Goal: Task Accomplishment & Management: Manage account settings

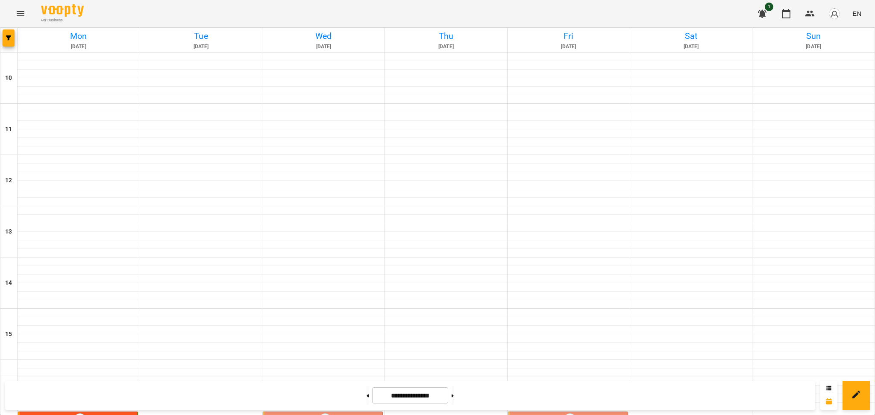
scroll to position [329, 0]
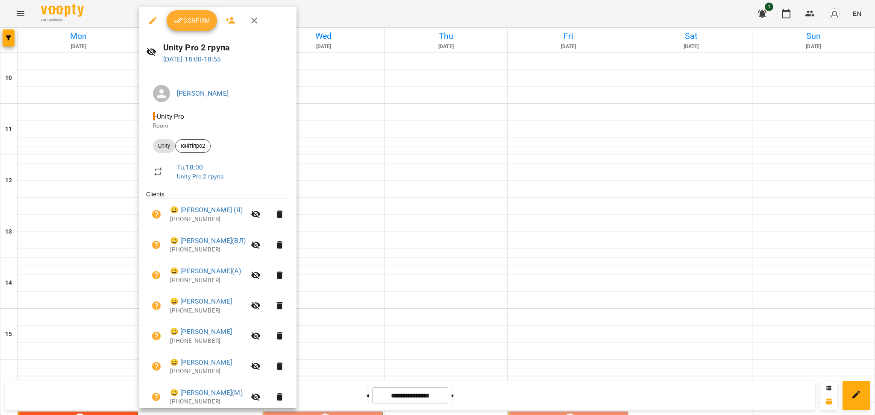
click at [203, 35] on div "Unity Pro 2 група [DATE] 18:00 - 18:55" at bounding box center [217, 52] width 157 height 37
click at [201, 31] on div "Confirm" at bounding box center [217, 20] width 157 height 27
click at [198, 26] on button "Confirm" at bounding box center [192, 20] width 50 height 21
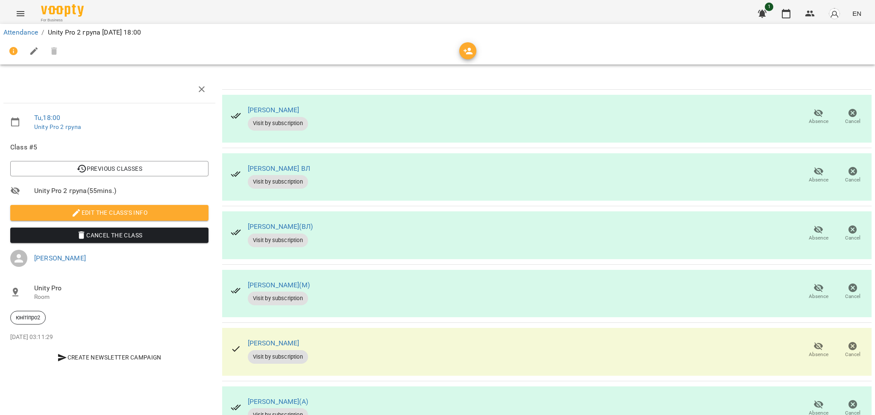
click at [77, 19] on span "For Business" at bounding box center [62, 21] width 43 height 6
click at [70, 11] on img at bounding box center [62, 10] width 43 height 12
